Goal: Task Accomplishment & Management: Complete application form

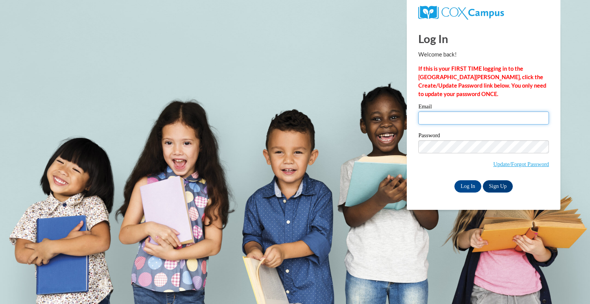
click at [445, 119] on input "Email" at bounding box center [483, 117] width 131 height 13
click at [482, 118] on input "ashleyhockenberry@hotmail.com" at bounding box center [483, 117] width 131 height 13
type input "a_hockenberry@vwcs.net"
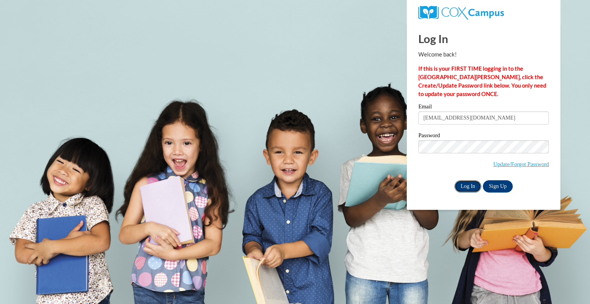
click at [475, 188] on input "Log In" at bounding box center [468, 186] width 27 height 12
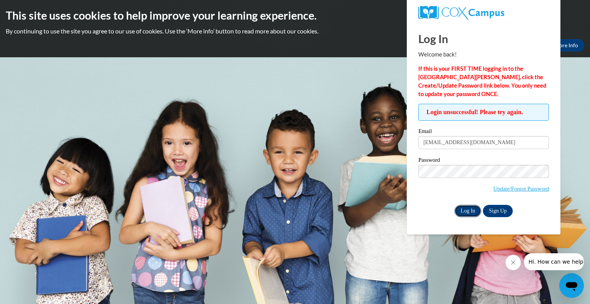
click at [472, 207] on input "Log In" at bounding box center [468, 211] width 27 height 12
click at [500, 186] on link "Update/Forgot Password" at bounding box center [521, 189] width 56 height 6
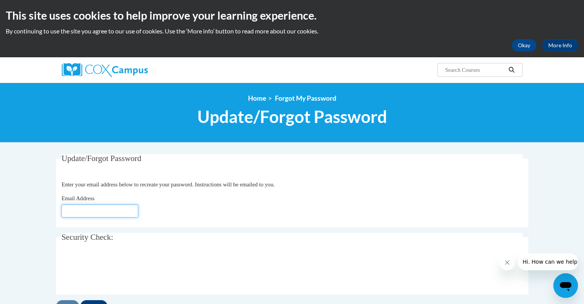
click at [113, 212] on input "Email Address" at bounding box center [99, 210] width 77 height 13
type input "[EMAIL_ADDRESS][DOMAIN_NAME]"
click at [46, 257] on body "This site uses cookies to help improve your learning experience. By continuing …" at bounding box center [292, 250] width 584 height 500
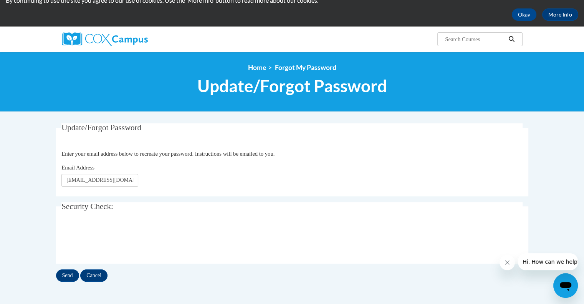
scroll to position [46, 0]
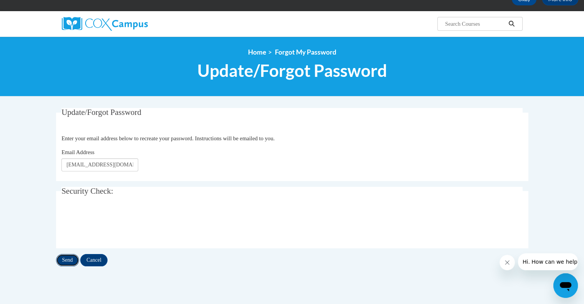
click at [64, 259] on input "Send" at bounding box center [67, 260] width 23 height 12
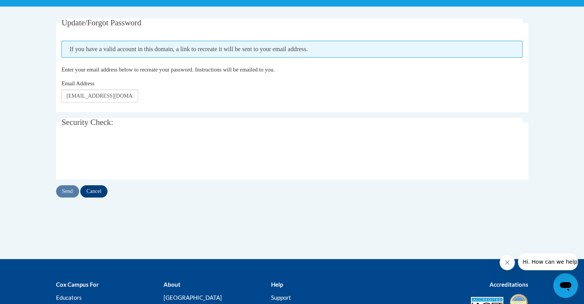
scroll to position [138, 0]
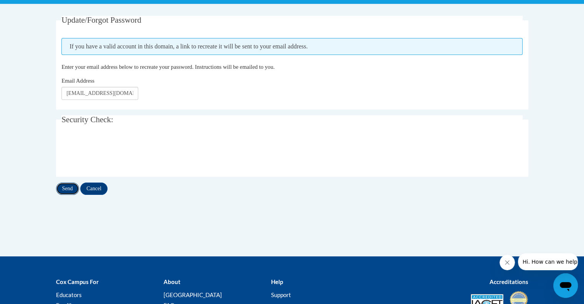
click at [67, 186] on input "Send" at bounding box center [67, 189] width 23 height 12
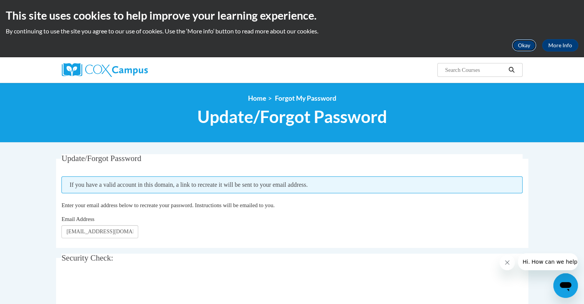
click at [521, 47] on button "Okay" at bounding box center [524, 45] width 25 height 12
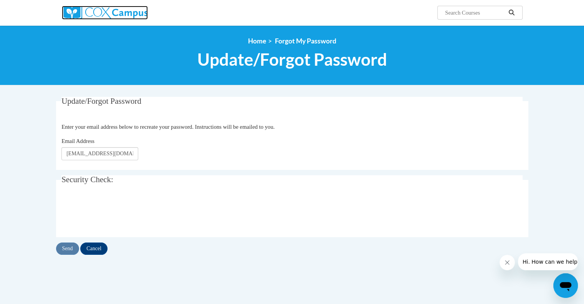
click at [110, 12] on img at bounding box center [105, 13] width 86 height 14
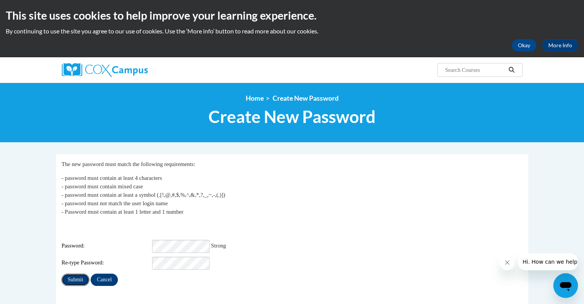
click at [73, 275] on input "Submit" at bounding box center [75, 280] width 28 height 12
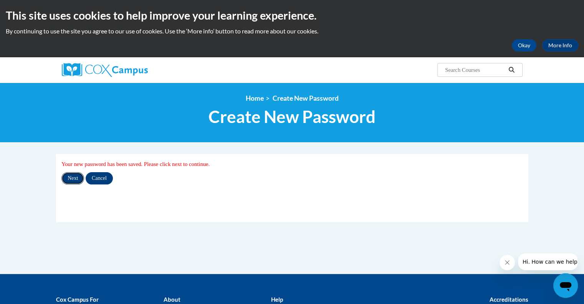
click at [71, 178] on input "Next" at bounding box center [72, 178] width 23 height 12
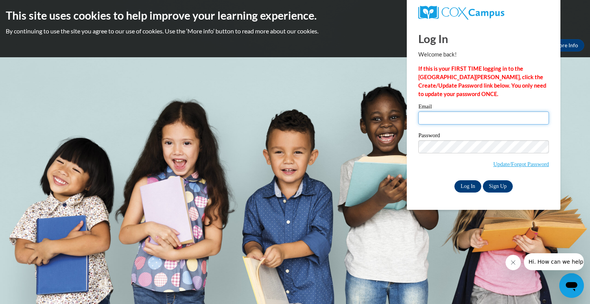
type input "a_hockenberry@vwcs.net"
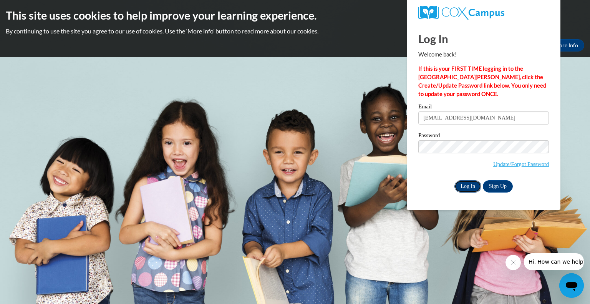
click at [469, 188] on input "Log In" at bounding box center [468, 186] width 27 height 12
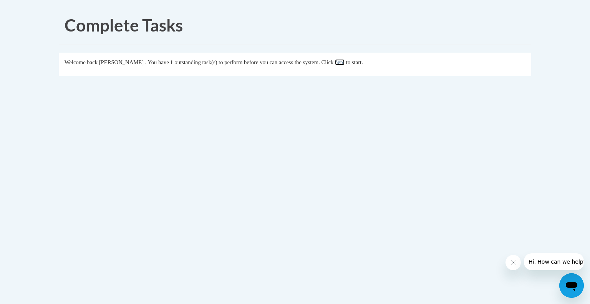
click at [345, 60] on link "here" at bounding box center [340, 62] width 10 height 6
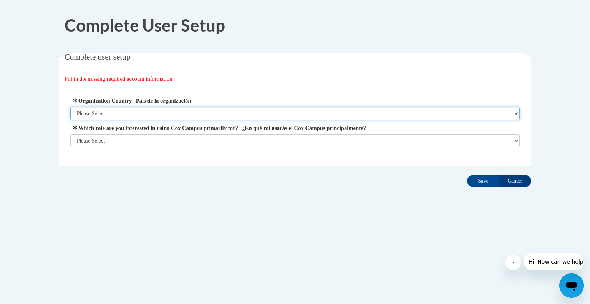
click at [222, 110] on select "Please Select United States | Estados Unidos Outside of the United States | Fue…" at bounding box center [295, 113] width 450 height 13
select select "ad49bcad-a171-4b2e-b99c-48b446064914"
click at [70, 107] on select "Please Select United States | Estados Unidos Outside of the United States | Fue…" at bounding box center [295, 113] width 450 height 13
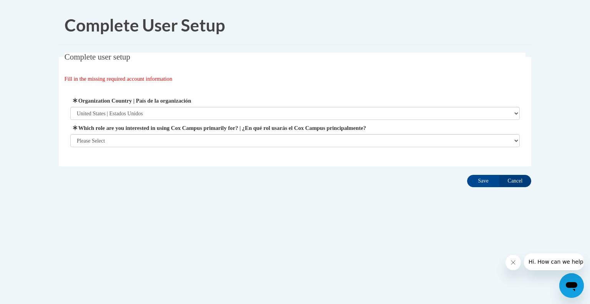
click at [209, 89] on div "Organization Address Line 1 | Dirección de la organización Línea 1 Organization…" at bounding box center [295, 122] width 461 height 70
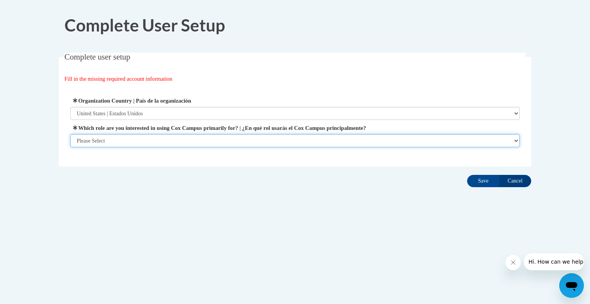
click at [221, 138] on select "Please Select College/University | Colegio/Universidad Community/Nonprofit Part…" at bounding box center [295, 140] width 450 height 13
select select "fbf2d438-af2f-41f8-98f1-81c410e29de3"
click at [70, 147] on select "Please Select College/University | Colegio/Universidad Community/Nonprofit Part…" at bounding box center [295, 140] width 450 height 13
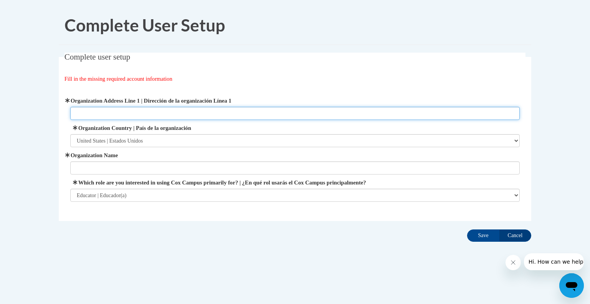
click at [175, 112] on input "Organization Address Line 1 | Dirección de la organización Línea 1" at bounding box center [295, 113] width 450 height 13
type input "1120 Buckeye Drive"
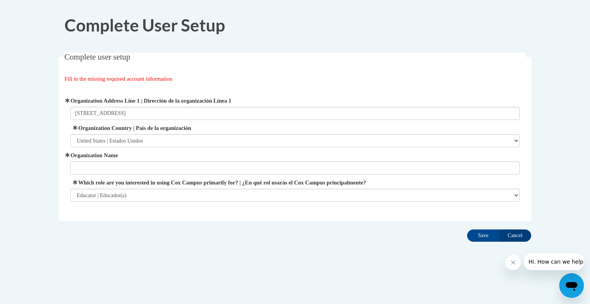
click at [62, 150] on fieldset "Complete user setup Fill in the missing required account information User Profi…" at bounding box center [295, 137] width 473 height 168
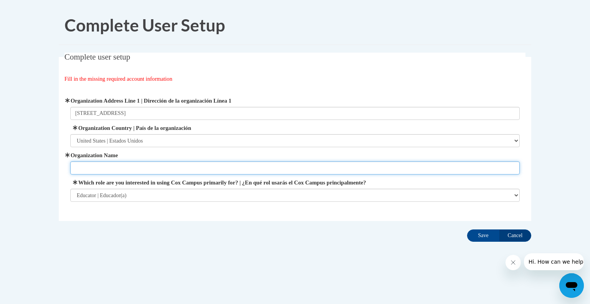
click at [81, 166] on input "Organization Name" at bounding box center [295, 167] width 450 height 13
click at [124, 168] on input "Van Wert Early Childhood Center" at bounding box center [295, 167] width 450 height 13
type input "Van Wert Early Childhood Center"
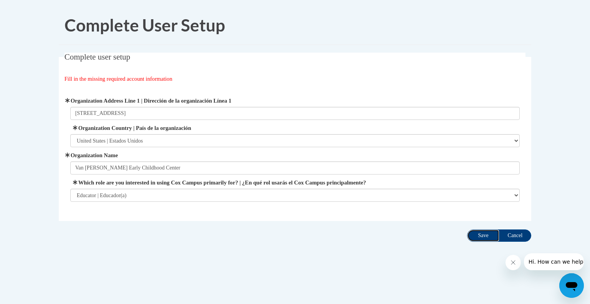
click at [481, 239] on input "Save" at bounding box center [483, 235] width 32 height 12
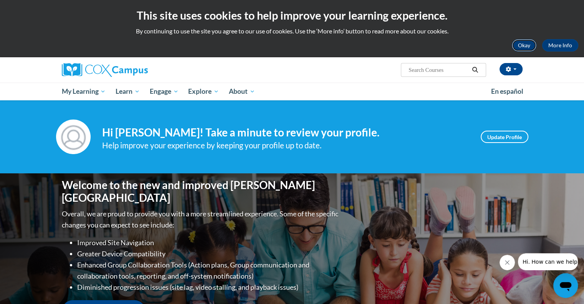
click at [529, 44] on button "Okay" at bounding box center [524, 45] width 25 height 12
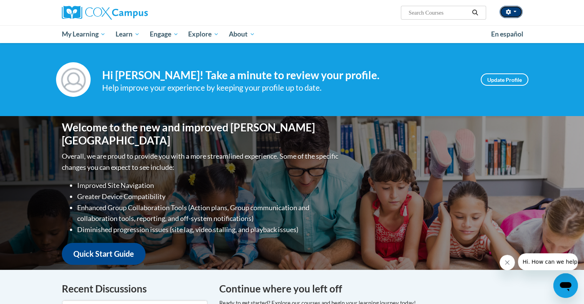
click at [515, 11] on span "button" at bounding box center [515, 12] width 3 height 2
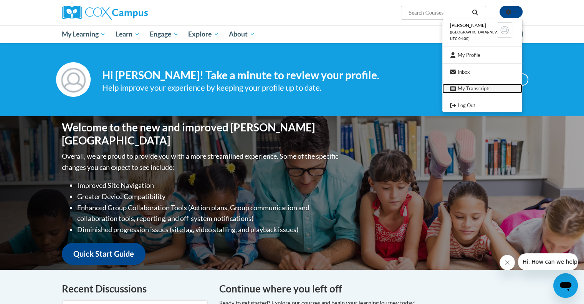
click at [471, 84] on link "My Transcripts" at bounding box center [483, 89] width 80 height 10
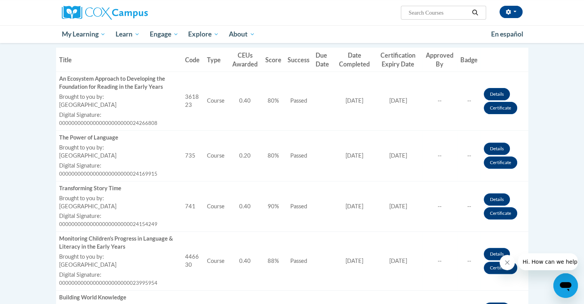
scroll to position [249, 0]
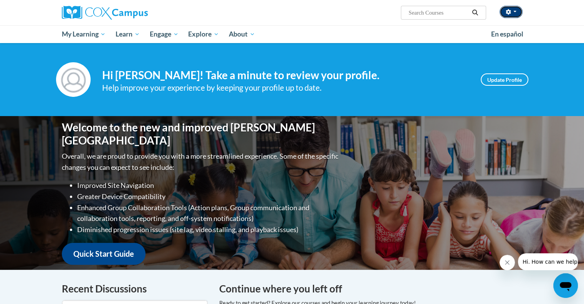
click at [514, 11] on span "button" at bounding box center [515, 12] width 3 height 2
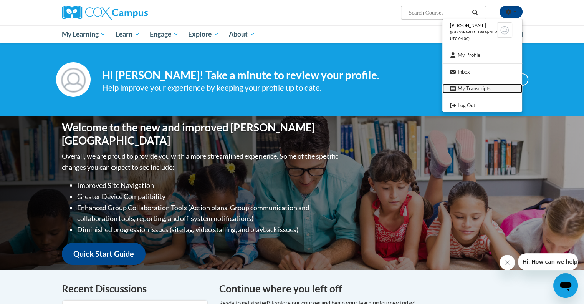
click at [481, 86] on link "My Transcripts" at bounding box center [483, 89] width 80 height 10
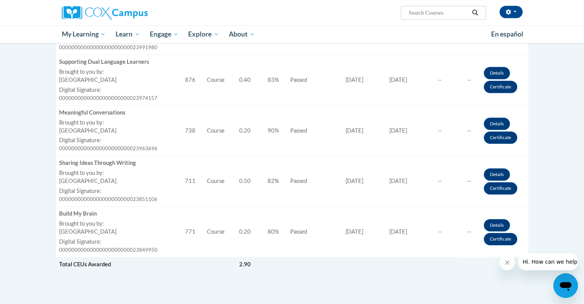
scroll to position [511, 0]
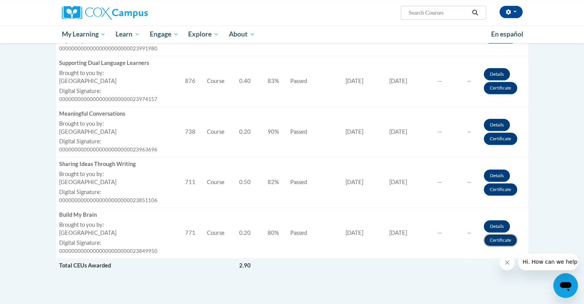
click at [501, 238] on link "Certificate" at bounding box center [500, 240] width 33 height 12
